Goal: Book appointment/travel/reservation

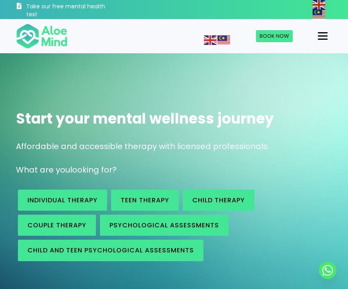
scroll to position [23, 0]
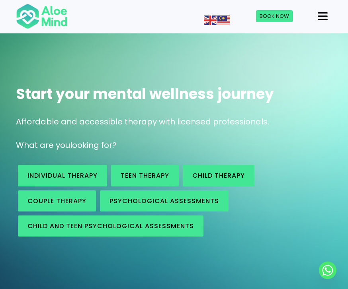
click at [279, 16] on span "Book Now" at bounding box center [273, 16] width 29 height 8
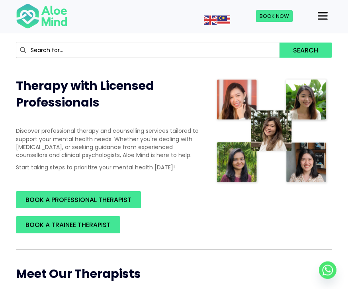
scroll to position [65, 0]
click at [123, 200] on span "BOOK A PROFESSIONAL THERAPIST" at bounding box center [78, 199] width 106 height 9
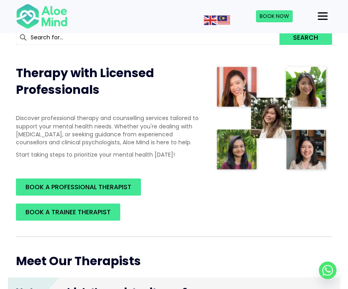
click at [323, 16] on div "Menu" at bounding box center [322, 16] width 10 height 1
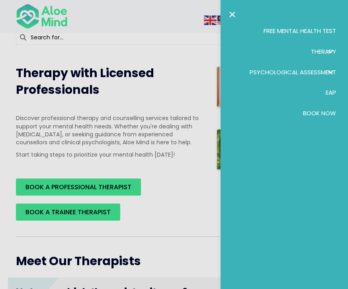
click at [320, 54] on span "Therapy" at bounding box center [323, 51] width 25 height 8
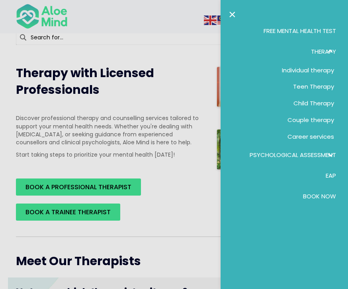
click at [322, 72] on span "Individual therapy" at bounding box center [308, 70] width 52 height 8
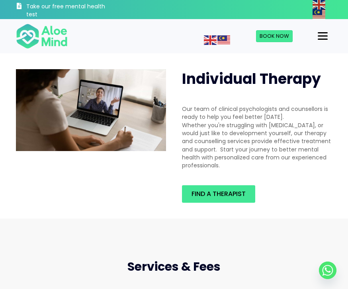
click at [228, 195] on span "Find a therapist" at bounding box center [218, 193] width 54 height 9
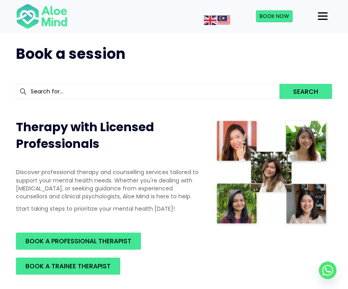
scroll to position [35, 0]
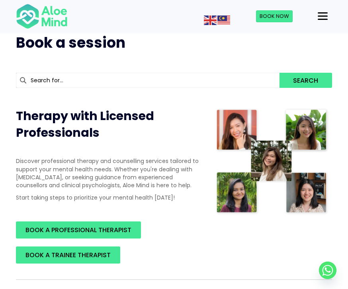
click at [132, 227] on link "BOOK A PROFESSIONAL THERAPIST" at bounding box center [78, 230] width 125 height 17
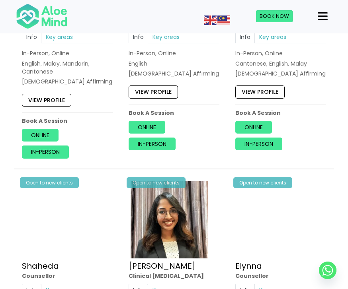
scroll to position [570, 0]
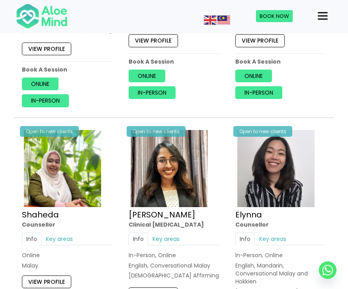
click at [152, 257] on div "In-Person, Online English, Conversational Malay LGBTQ Affirming" at bounding box center [173, 266] width 91 height 28
click at [139, 253] on div "In-Person, Online" at bounding box center [173, 256] width 91 height 8
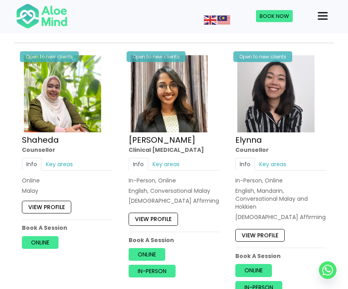
scroll to position [646, 0]
click at [169, 267] on link "In-person" at bounding box center [151, 271] width 47 height 13
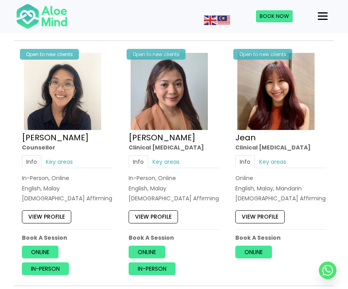
scroll to position [908, 0]
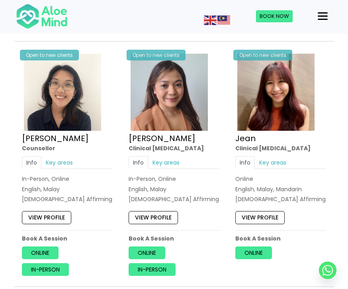
click at [176, 159] on link "Key areas" at bounding box center [166, 162] width 36 height 13
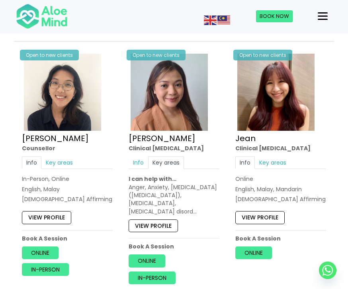
click at [171, 221] on link "View profile" at bounding box center [152, 226] width 49 height 13
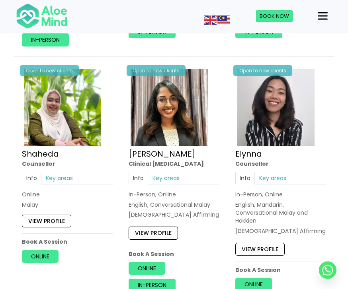
scroll to position [632, 0]
click at [177, 172] on link "Key areas" at bounding box center [166, 178] width 36 height 13
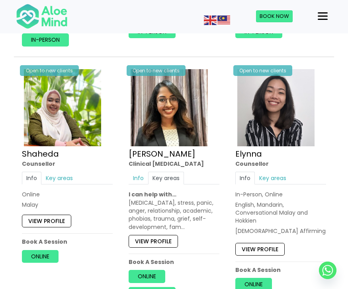
click at [169, 238] on link "View profile" at bounding box center [152, 241] width 49 height 13
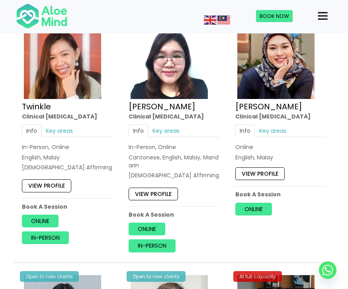
scroll to position [1937, 0]
click at [276, 124] on link "Key areas" at bounding box center [273, 130] width 36 height 13
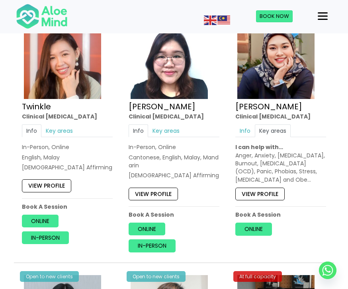
click at [298, 152] on div "Anger, Anxiety, Depression, Burnout, Obsessive Compulsive Disorder (OCD), Panic…" at bounding box center [280, 168] width 91 height 32
click at [268, 188] on link "View profile" at bounding box center [259, 194] width 49 height 13
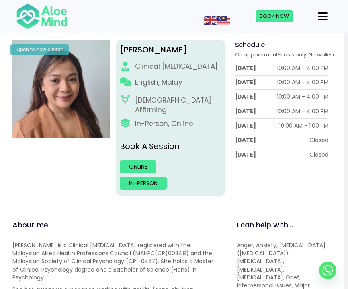
scroll to position [98, 4]
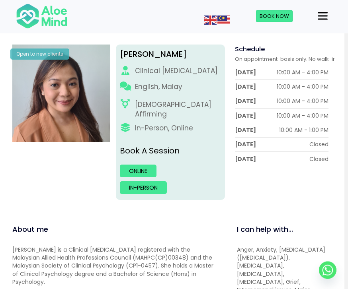
click at [155, 182] on link "In-person" at bounding box center [143, 188] width 47 height 13
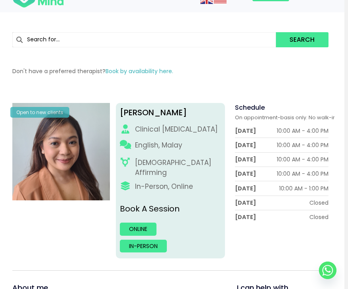
scroll to position [0, 4]
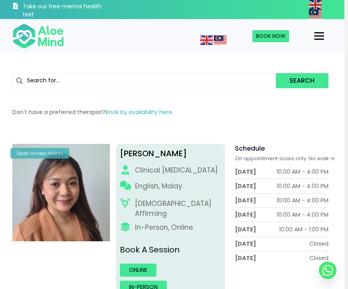
click at [282, 41] on link "Book Now" at bounding box center [270, 36] width 37 height 12
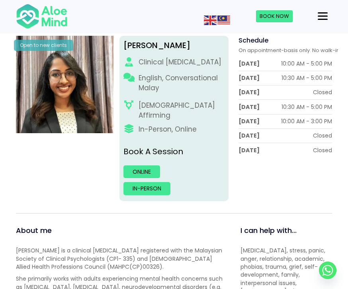
scroll to position [107, 0]
click at [145, 166] on link "Online" at bounding box center [141, 172] width 37 height 13
click at [156, 182] on link "In-person" at bounding box center [146, 188] width 47 height 13
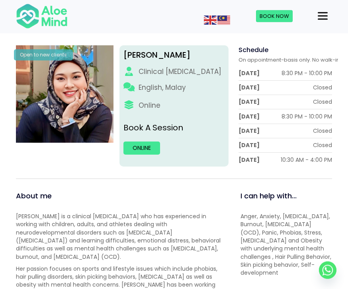
scroll to position [87, 0]
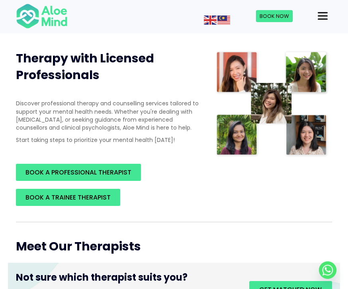
scroll to position [93, 0]
click at [131, 172] on span "BOOK A PROFESSIONAL THERAPIST" at bounding box center [78, 172] width 106 height 9
